Goal: Navigation & Orientation: Find specific page/section

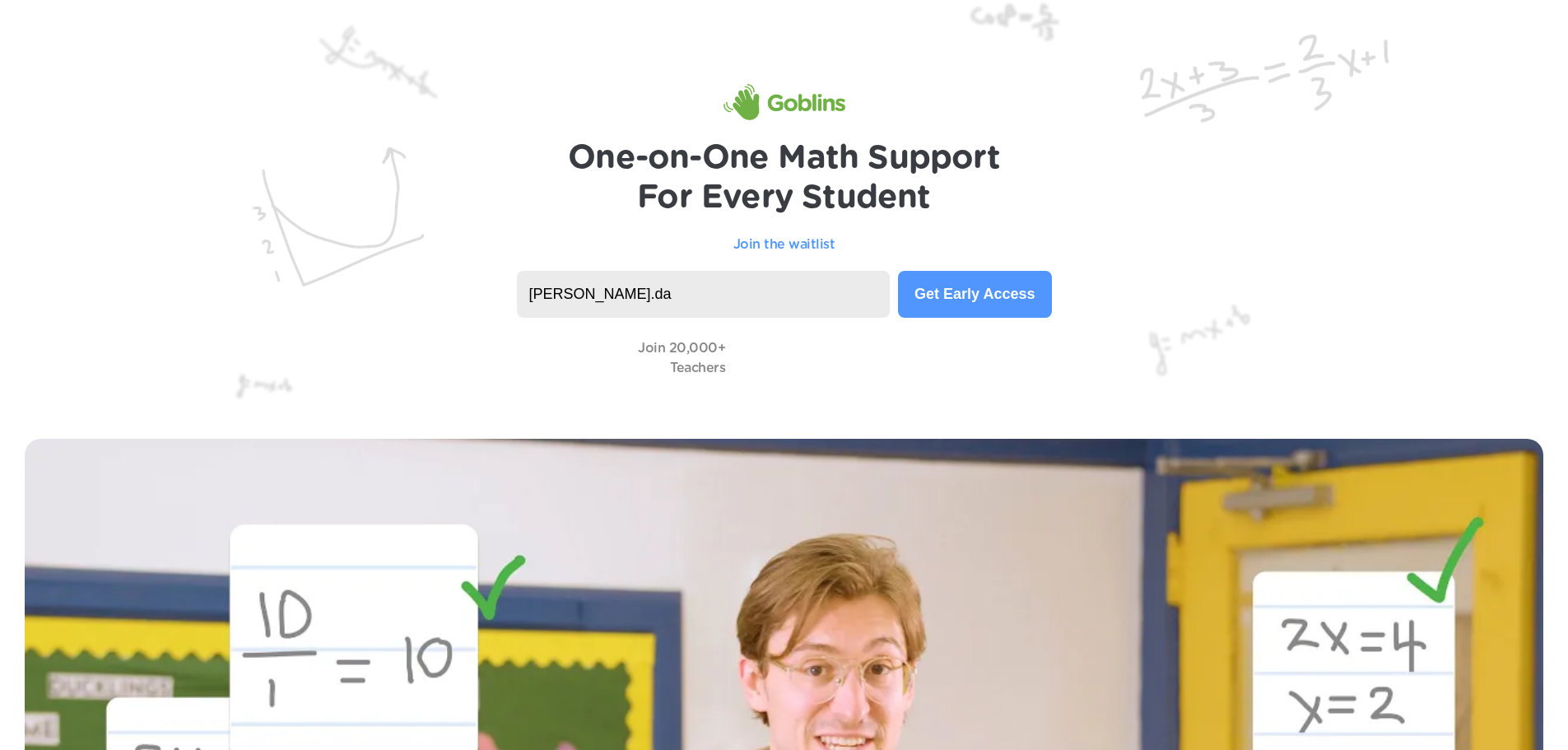
type input "thomas.davis@greeneview.org"
click at [978, 307] on button "Get Early Access" at bounding box center [974, 293] width 153 height 47
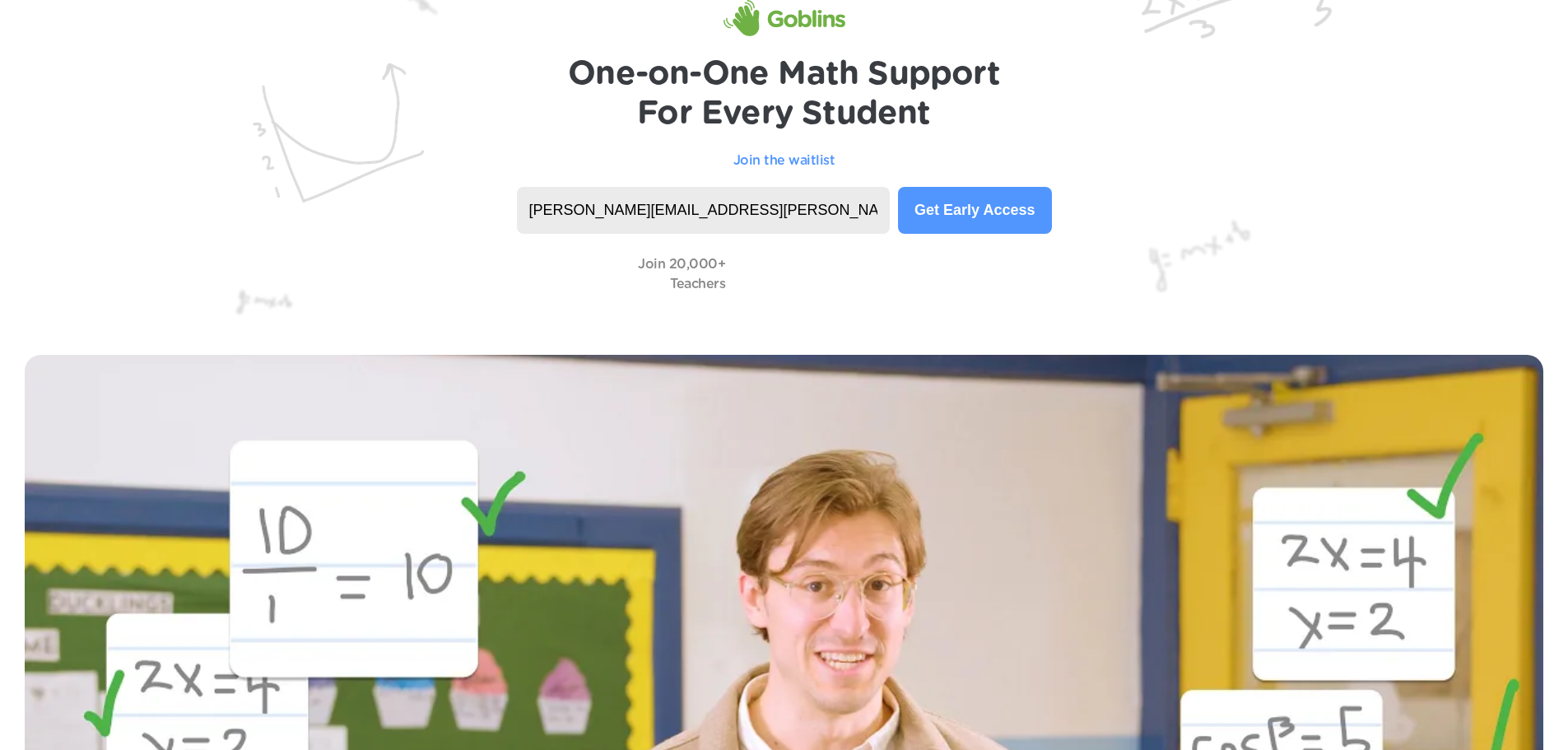
scroll to position [83, 0]
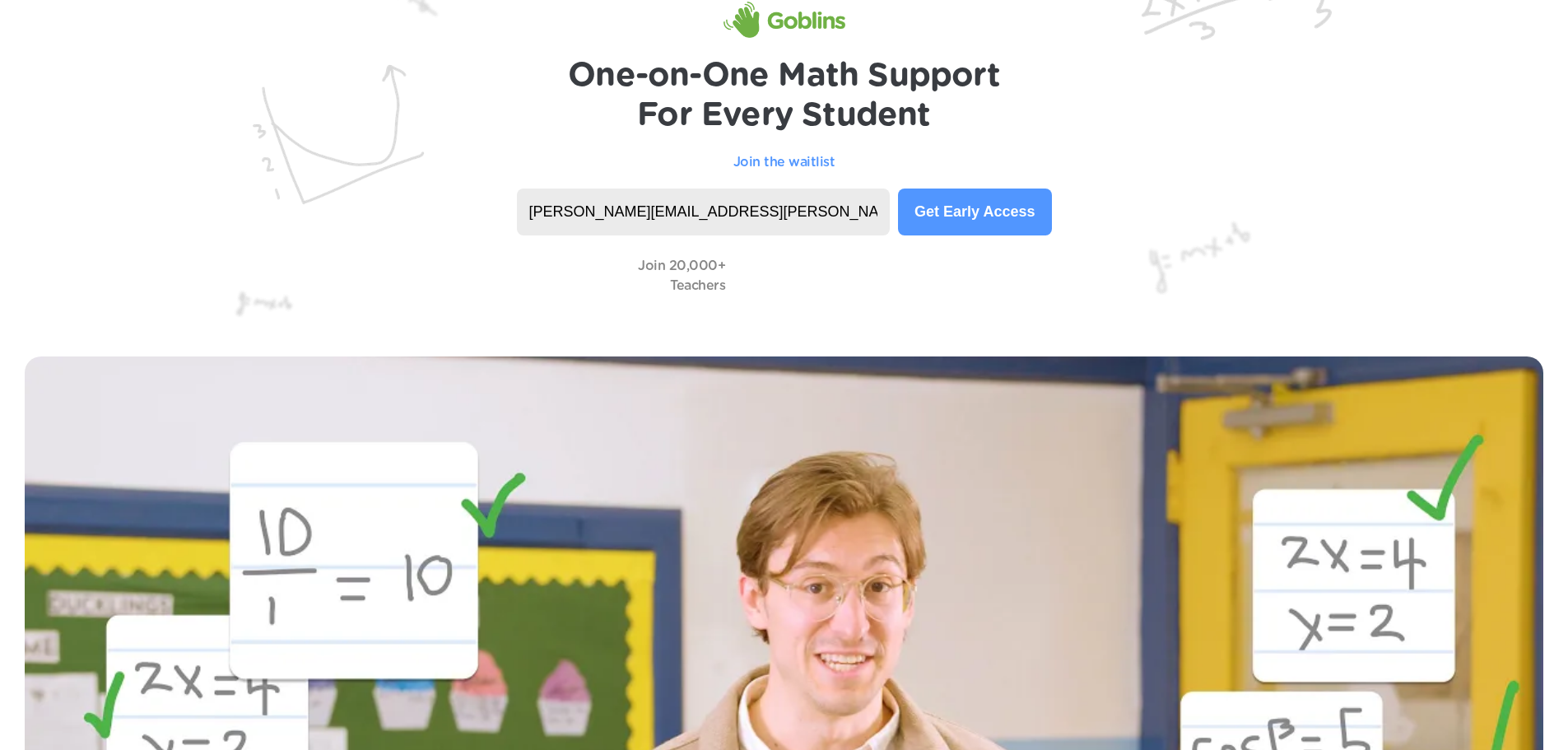
click at [939, 210] on button "Get Early Access" at bounding box center [974, 212] width 153 height 47
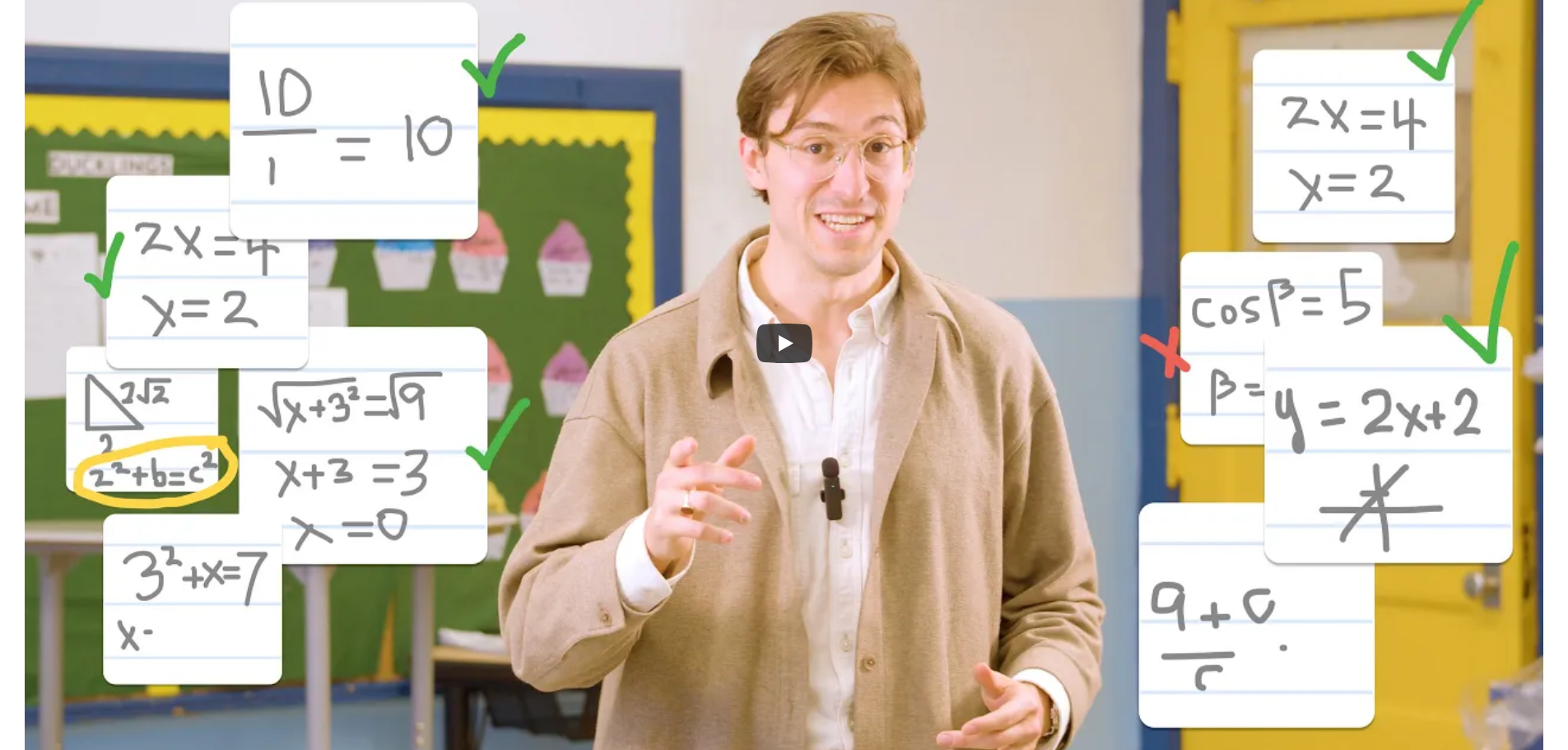
scroll to position [0, 0]
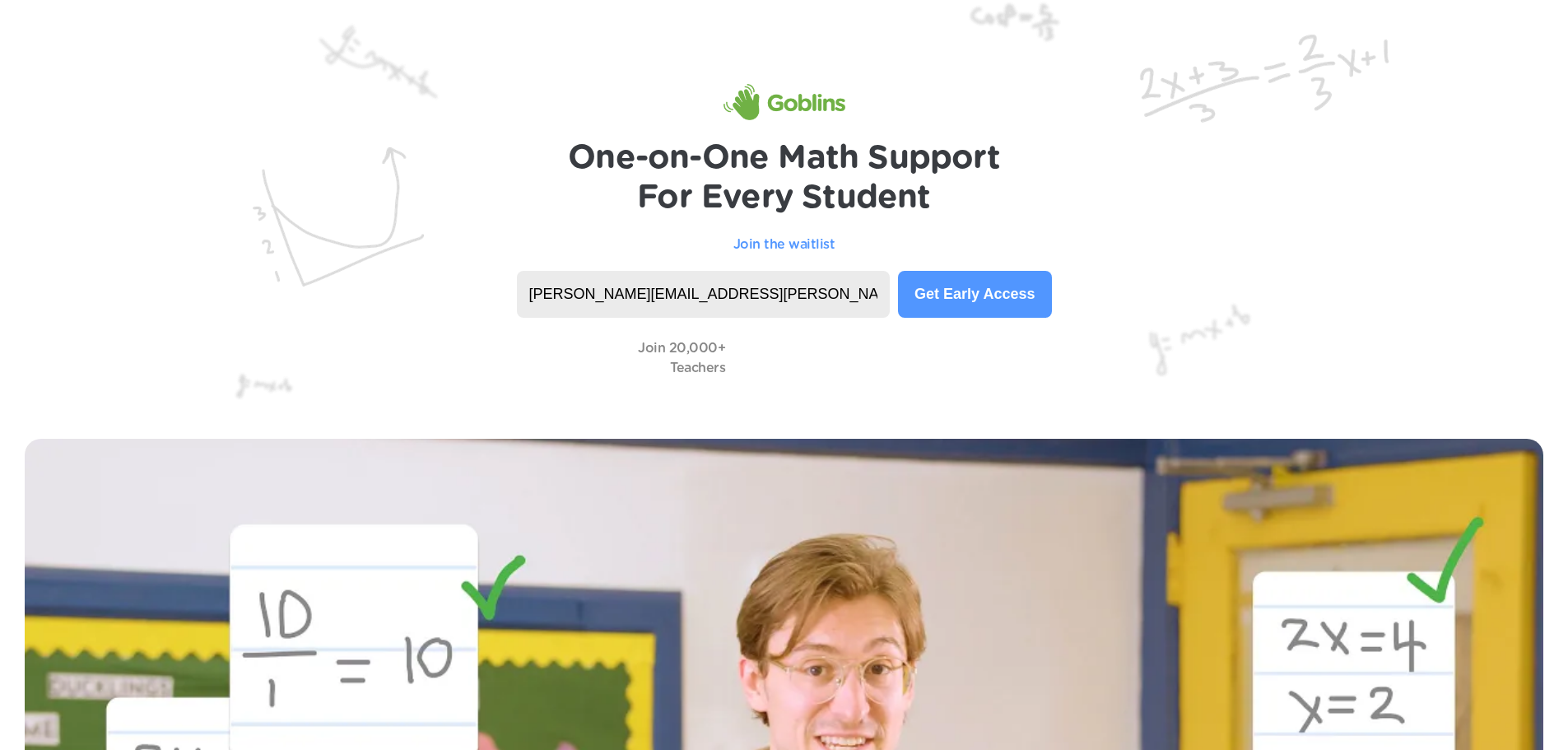
click at [783, 294] on input "thomas.davis@greeneview.org" at bounding box center [704, 293] width 374 height 47
click at [983, 275] on button "Get Early Access" at bounding box center [974, 293] width 153 height 47
click at [988, 288] on button "Get Early Access" at bounding box center [974, 293] width 153 height 47
click at [792, 249] on p "Join the waitlist" at bounding box center [785, 244] width 103 height 20
drag, startPoint x: 741, startPoint y: 299, endPoint x: 764, endPoint y: 297, distance: 23.1
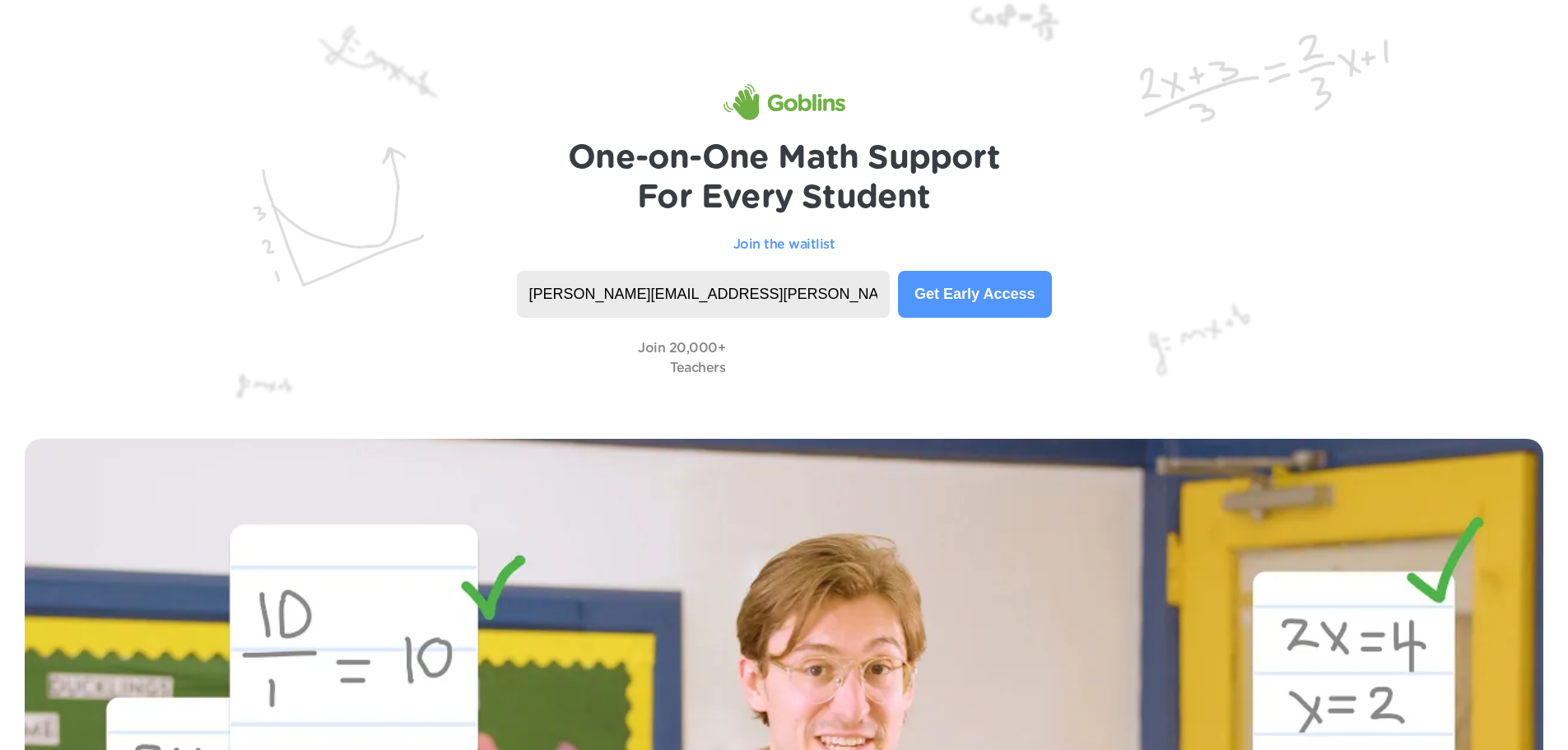
click at [741, 299] on input "thomas.davis@greeneview.org" at bounding box center [704, 293] width 374 height 47
click at [1032, 298] on button "Get Early Access" at bounding box center [974, 293] width 153 height 47
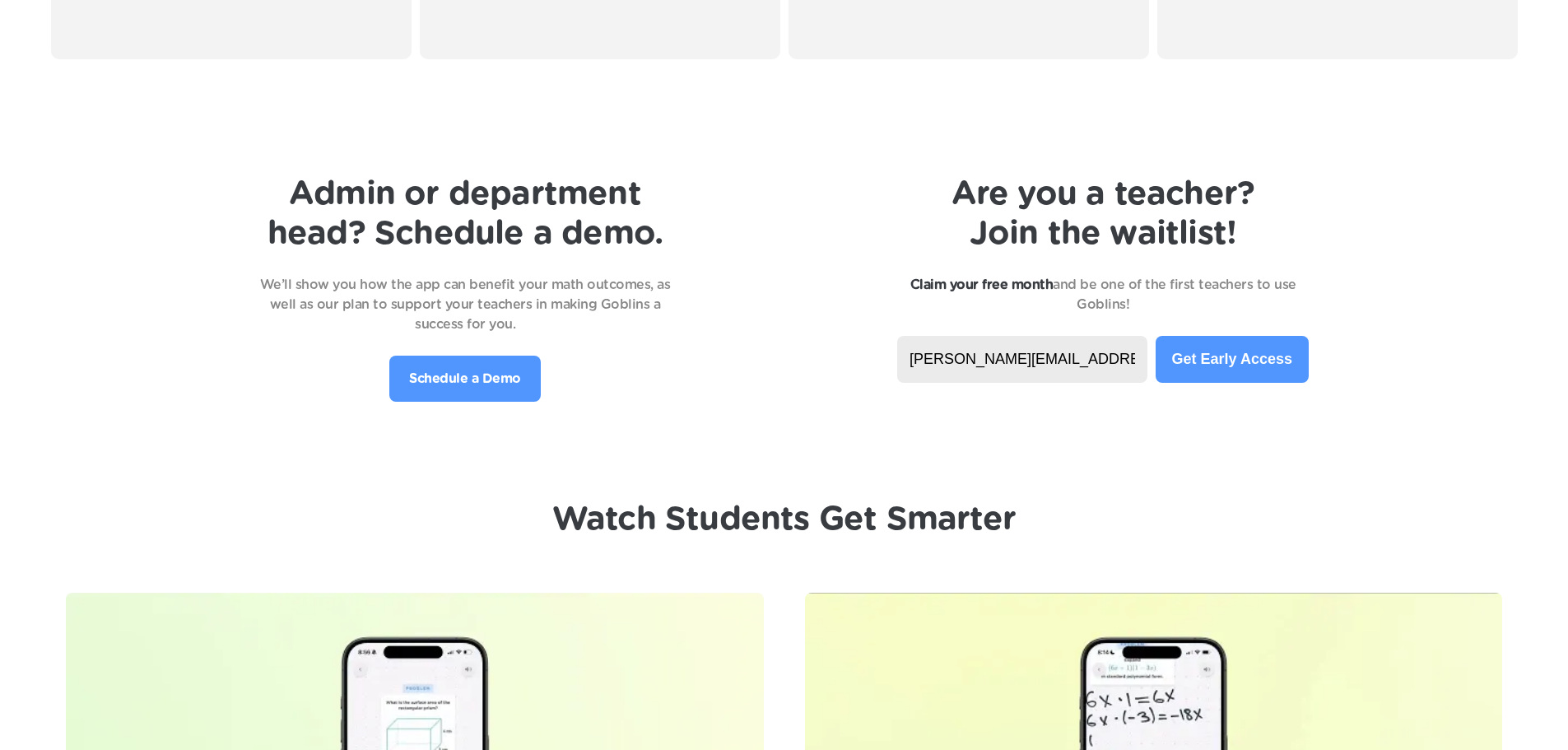
scroll to position [3705, 0]
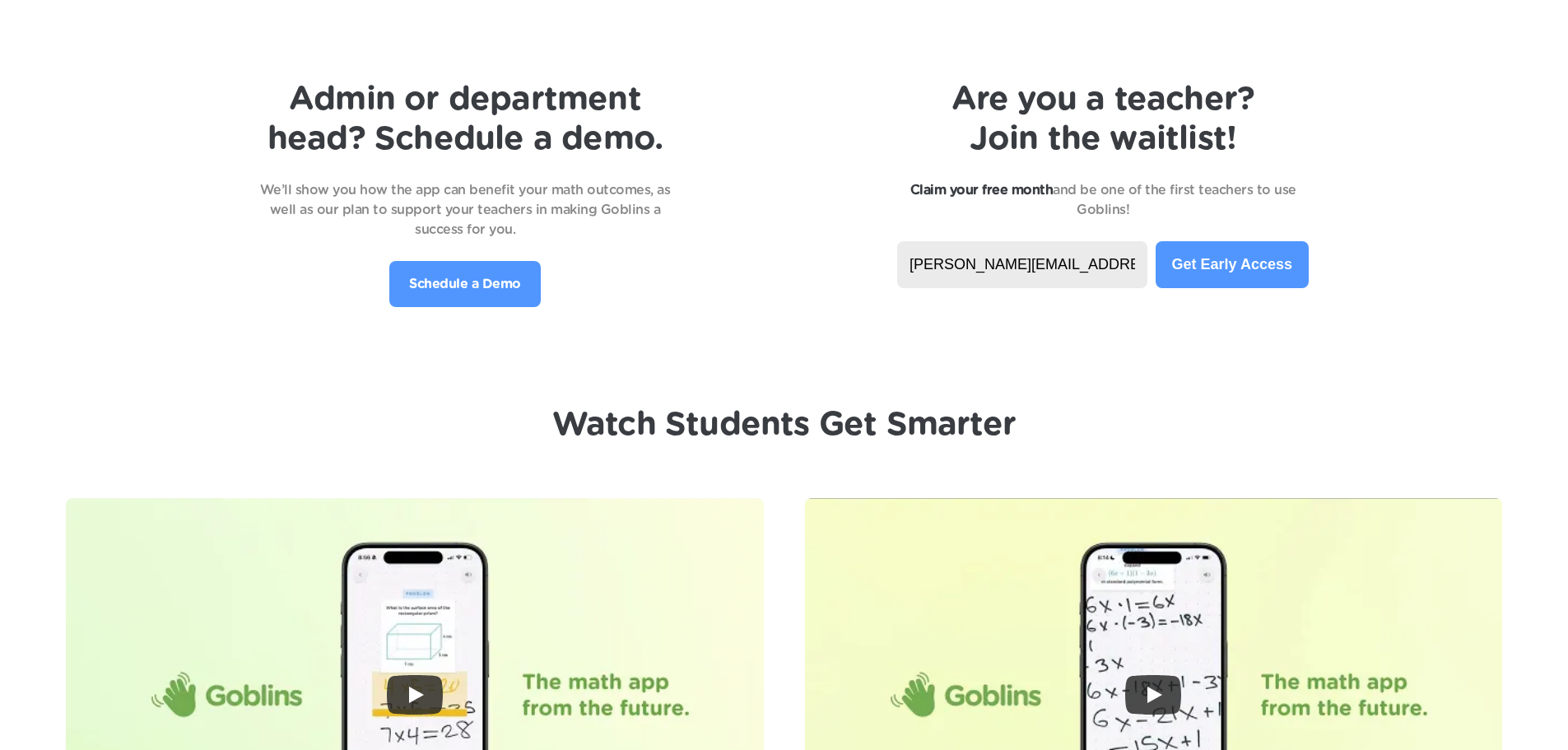
click at [1227, 267] on button "Get Early Access" at bounding box center [1232, 264] width 153 height 47
click at [468, 284] on p "Schedule a Demo" at bounding box center [465, 284] width 112 height 20
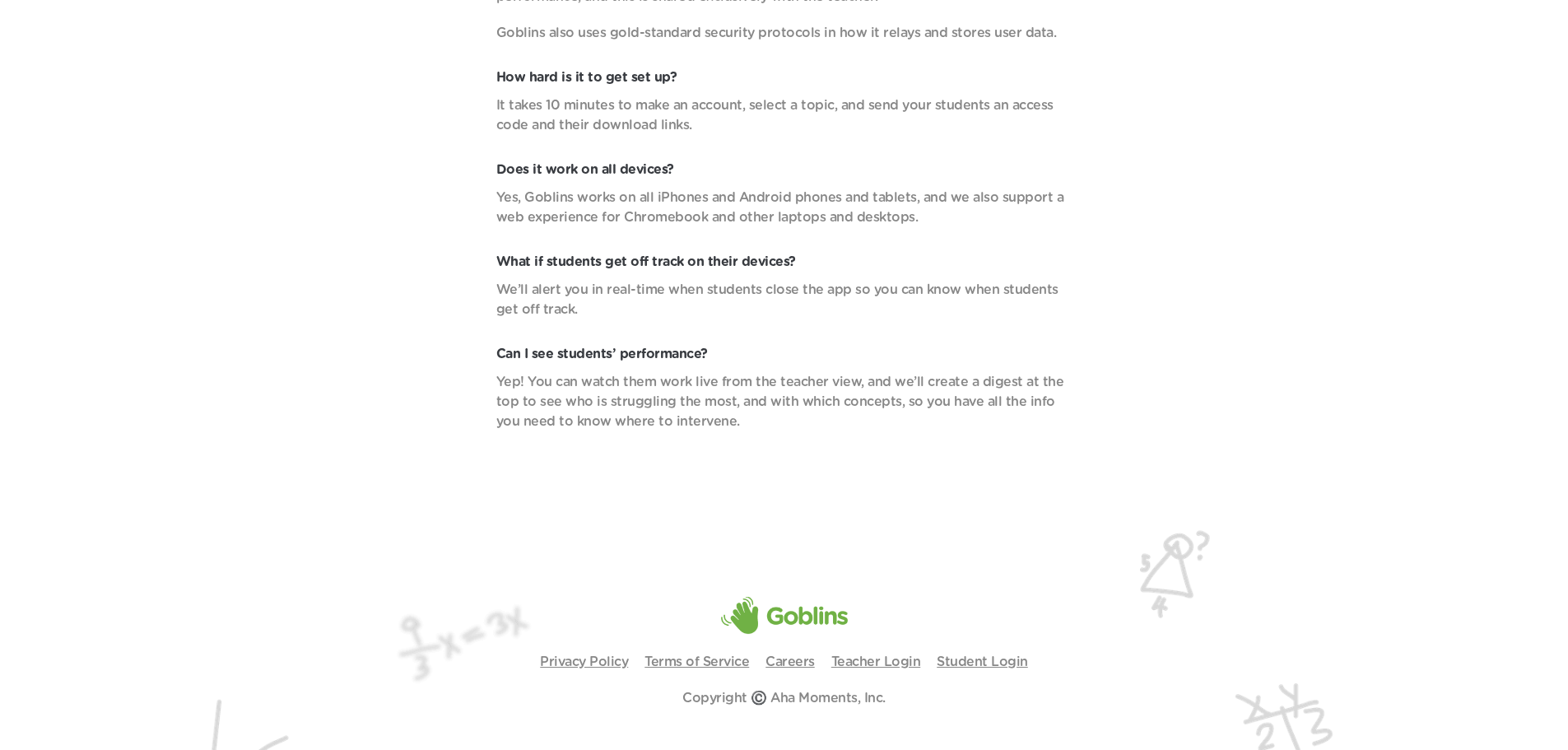
scroll to position [6293, 0]
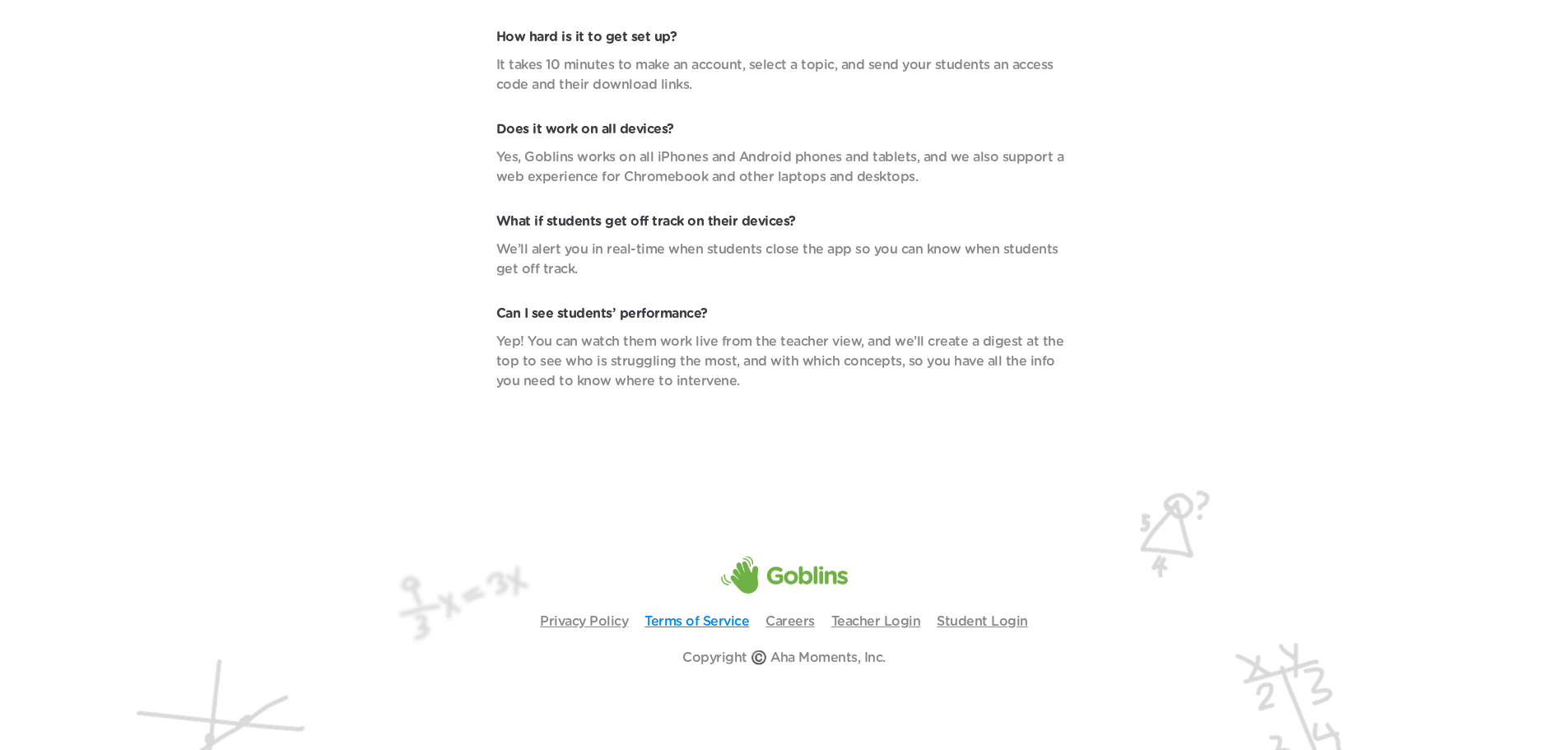
click at [696, 616] on link "Terms of Service" at bounding box center [697, 622] width 104 height 13
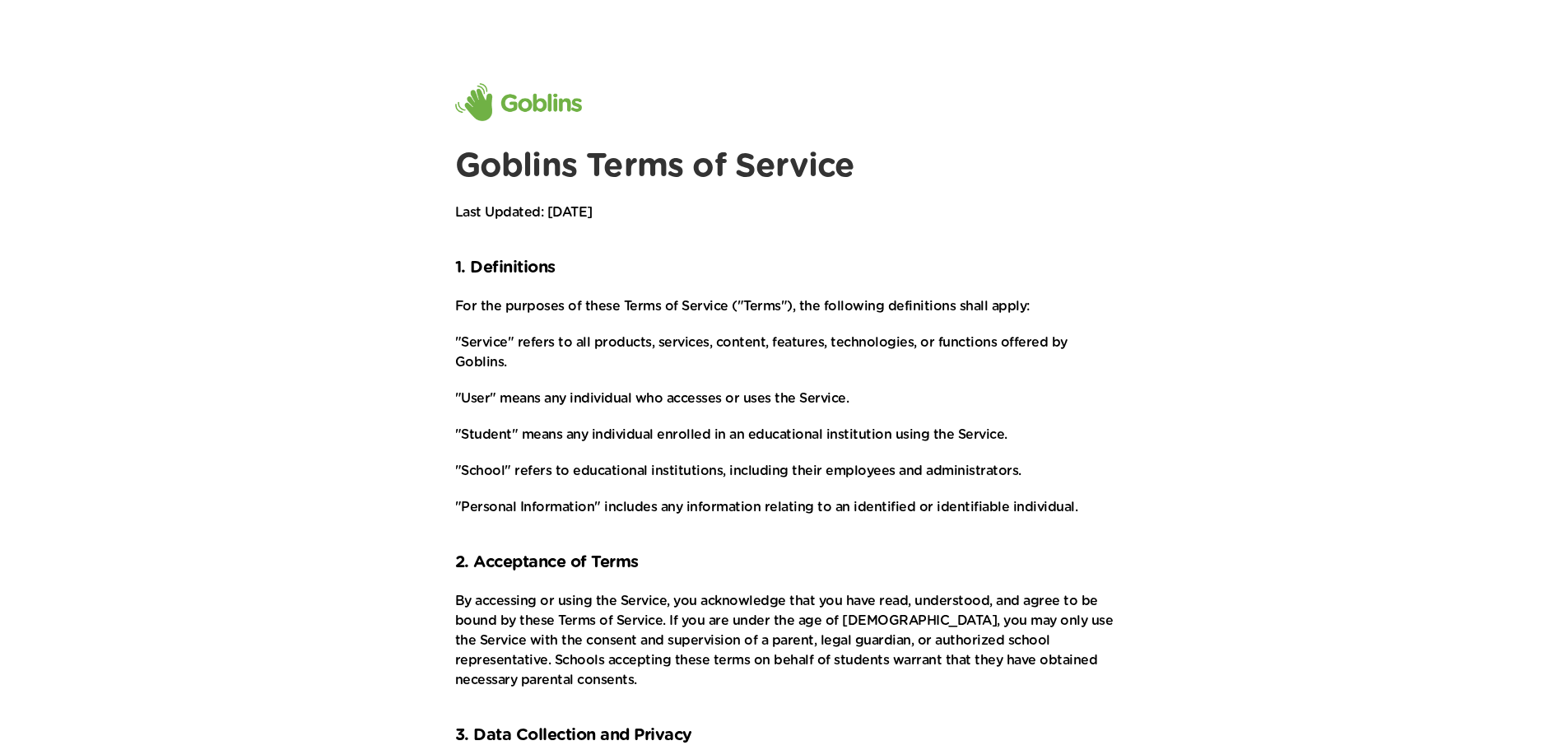
drag, startPoint x: 1232, startPoint y: 193, endPoint x: 1187, endPoint y: 187, distance: 45.4
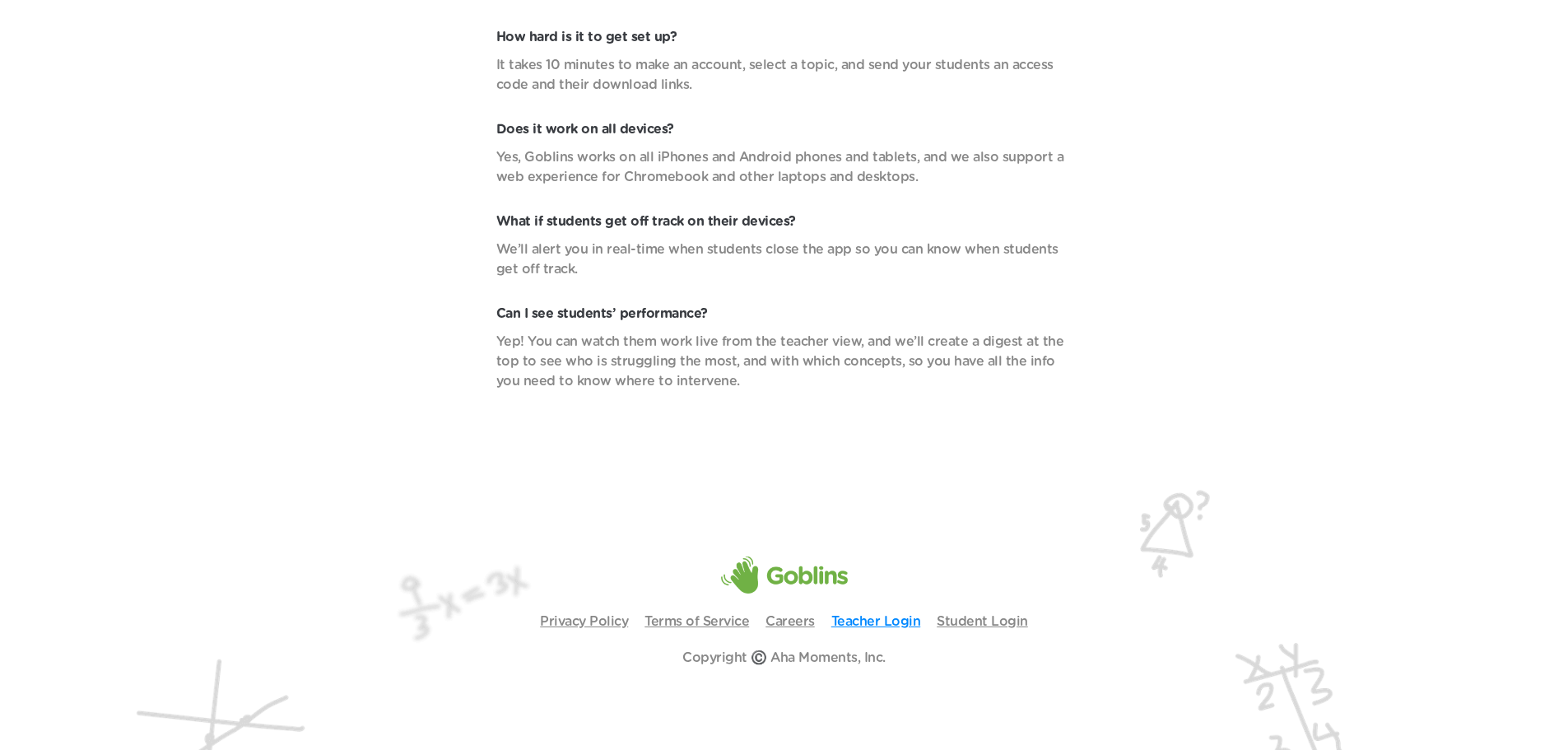
click at [907, 624] on link "Teacher Login" at bounding box center [876, 622] width 90 height 13
